Goal: Find specific page/section: Find specific page/section

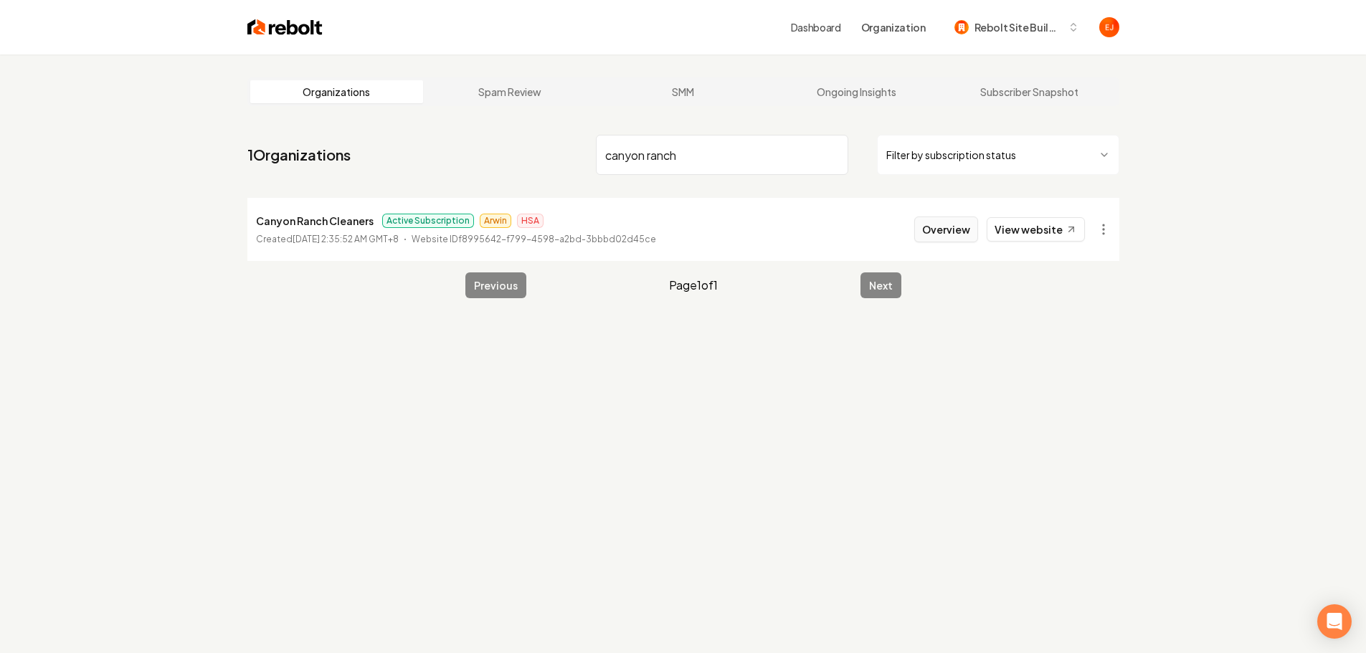
type input "canyon ranch"
click at [950, 233] on button "Overview" at bounding box center [946, 230] width 64 height 26
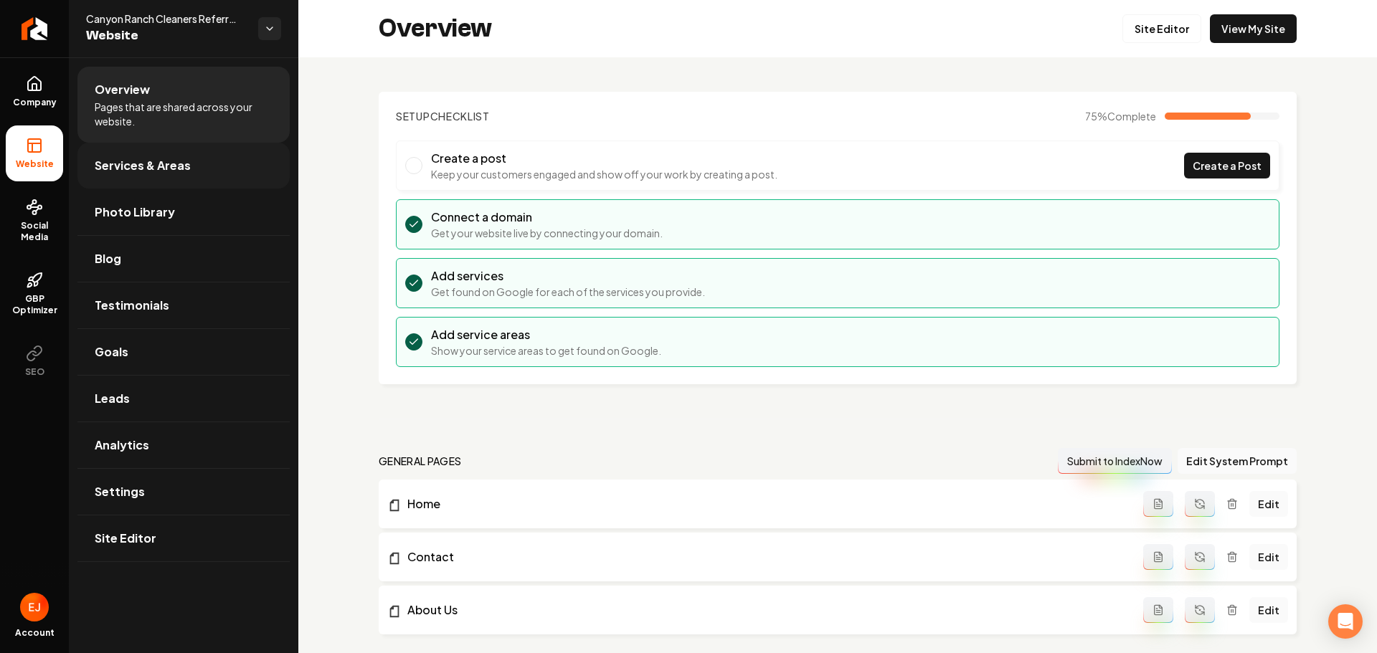
click at [200, 174] on link "Services & Areas" at bounding box center [183, 166] width 212 height 46
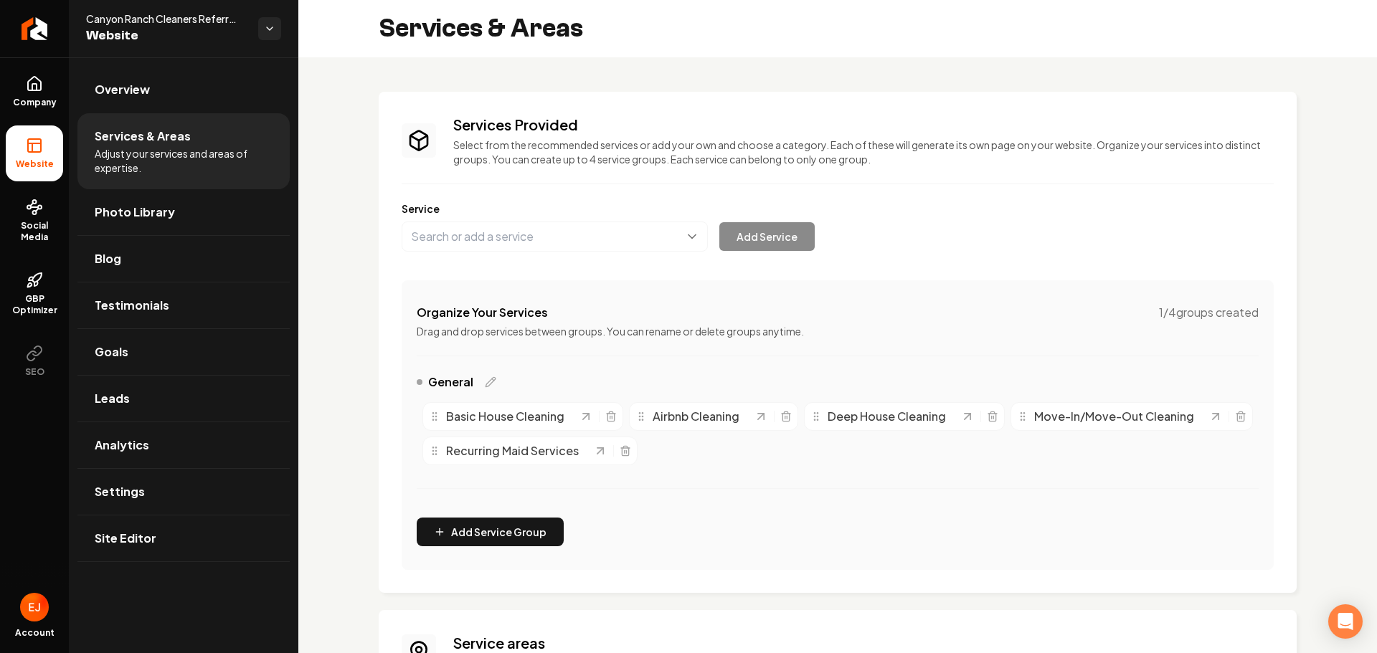
scroll to position [72, 0]
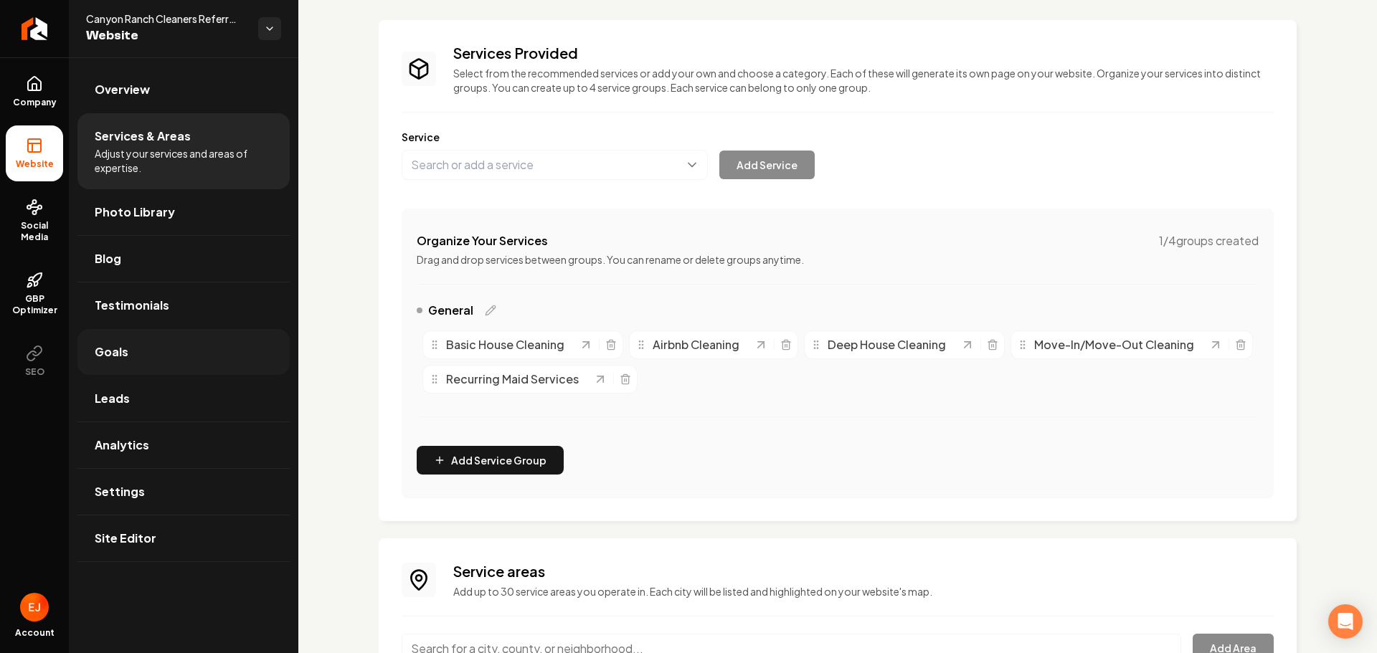
click at [146, 331] on link "Goals" at bounding box center [183, 352] width 212 height 46
